Goal: Find specific page/section: Find specific page/section

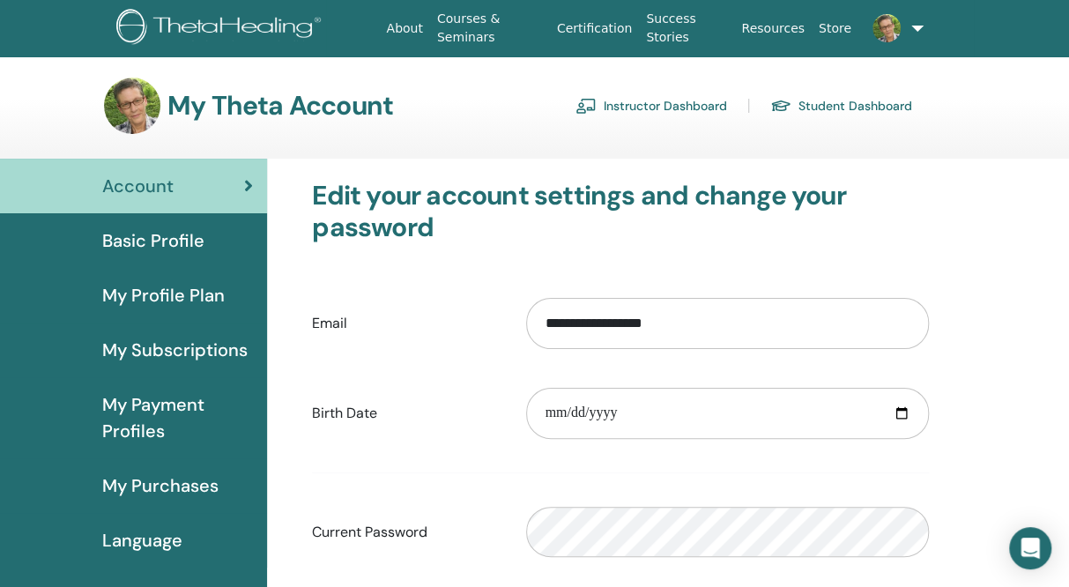
click at [820, 105] on link "Student Dashboard" at bounding box center [841, 106] width 142 height 28
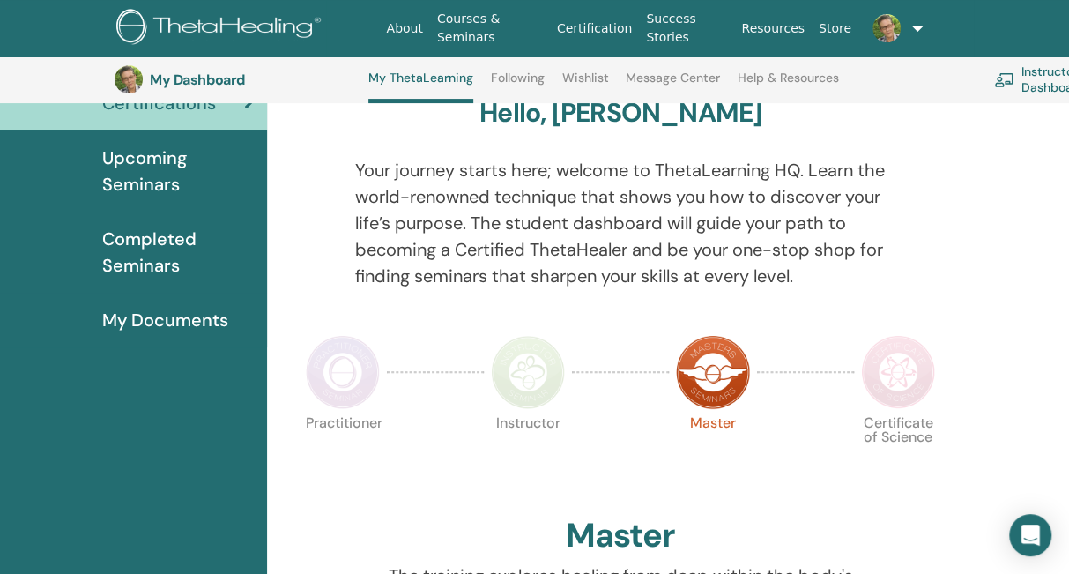
scroll to position [143, 0]
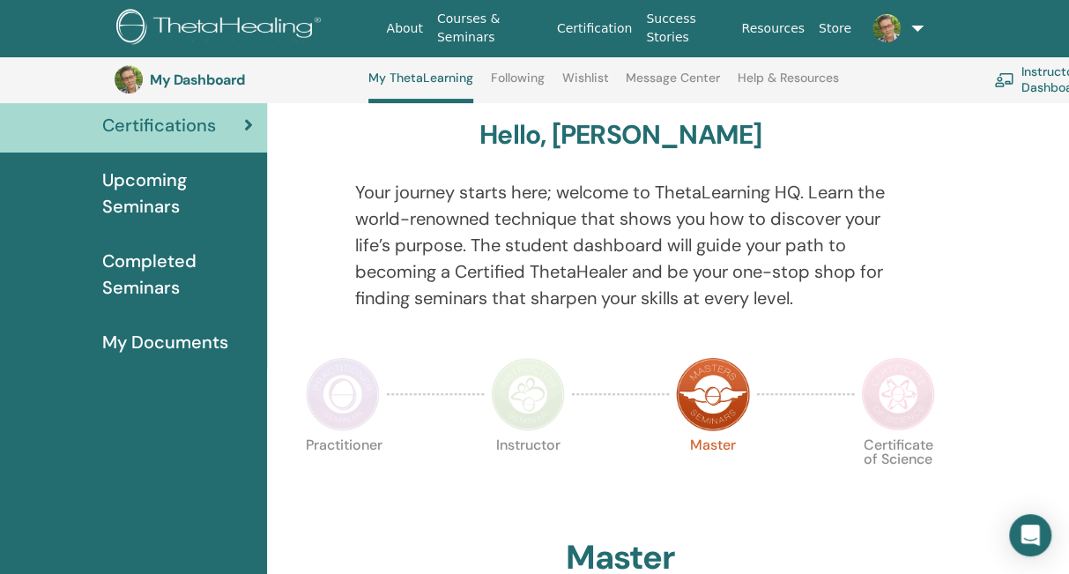
click at [884, 405] on img at bounding box center [898, 394] width 74 height 74
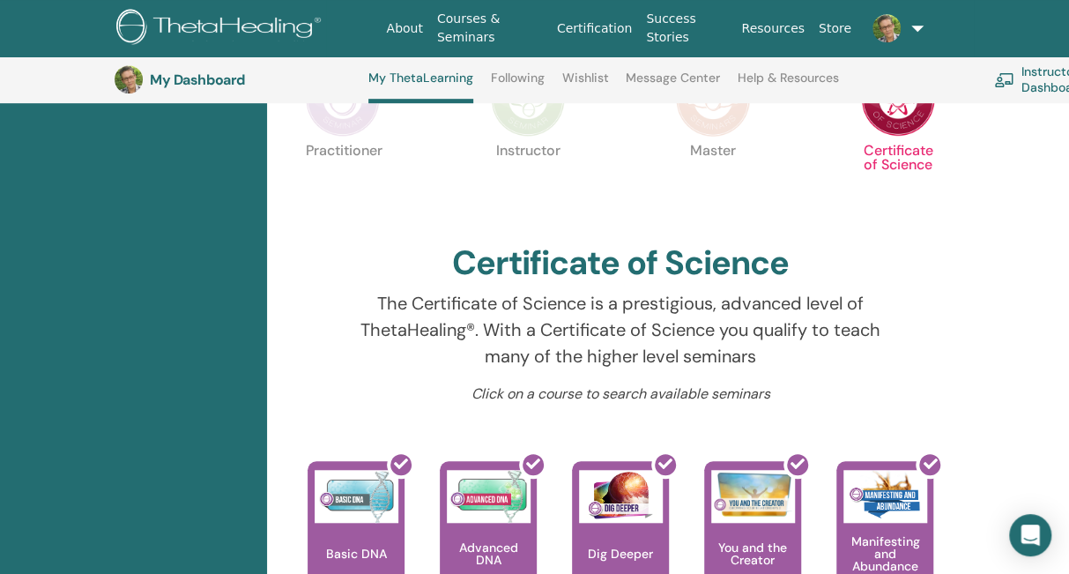
scroll to position [351, 0]
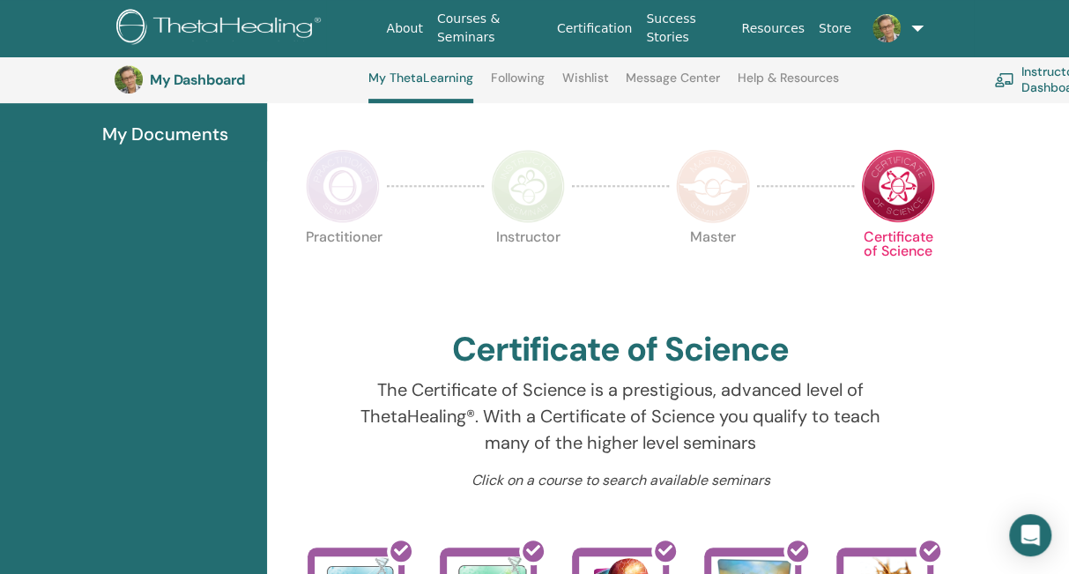
click at [723, 185] on img at bounding box center [713, 186] width 74 height 74
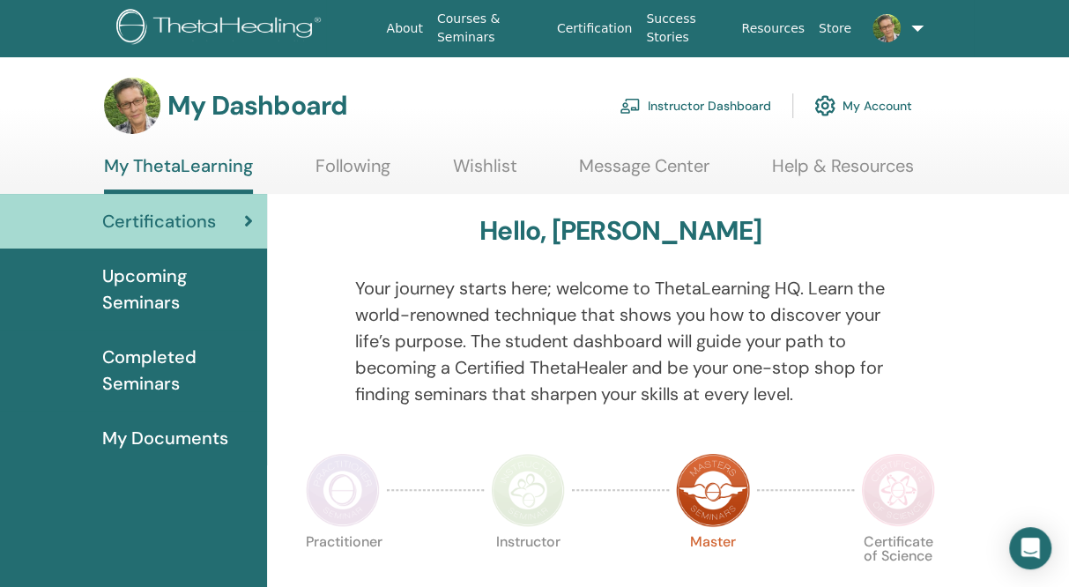
click at [134, 376] on span "Completed Seminars" at bounding box center [177, 370] width 151 height 53
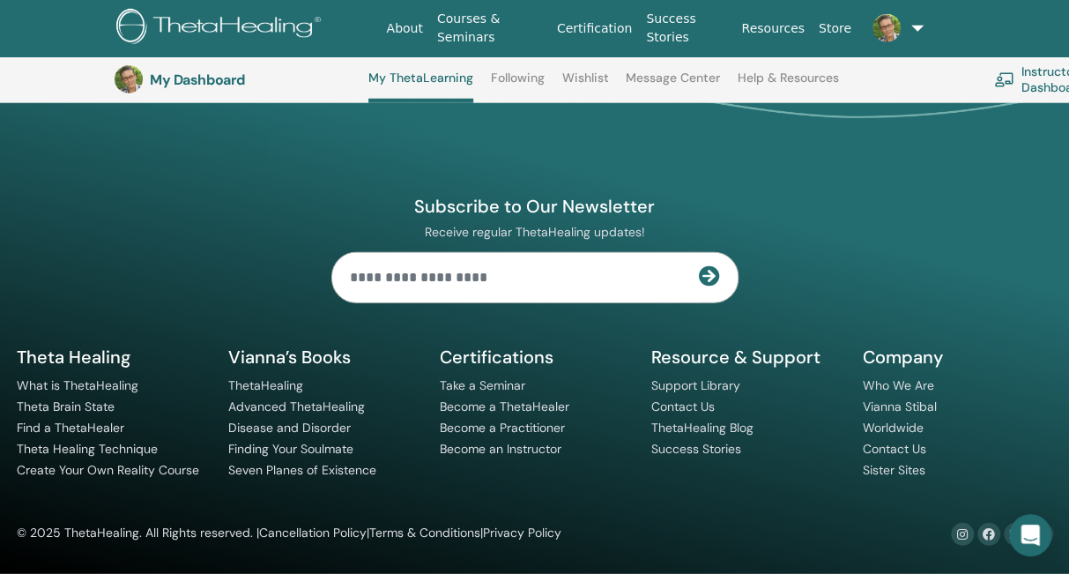
scroll to position [2252, 0]
